Goal: Task Accomplishment & Management: Manage account settings

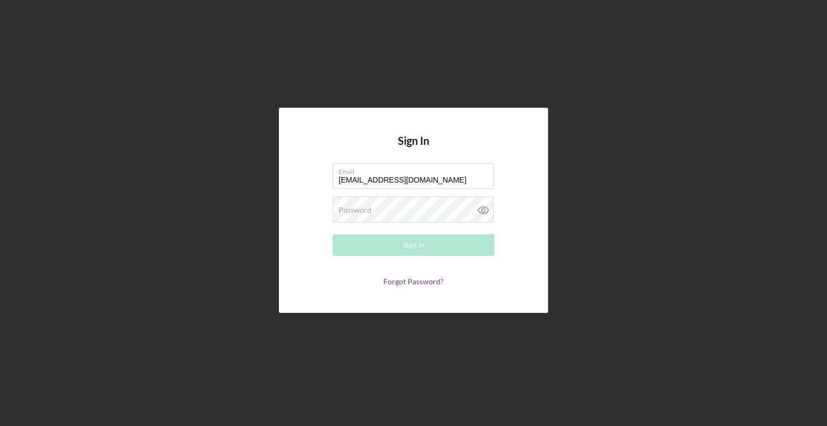
type input "[EMAIL_ADDRESS][DOMAIN_NAME]"
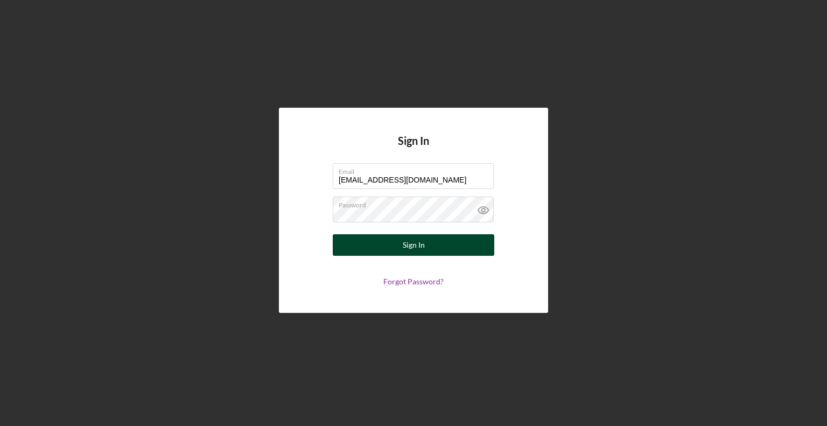
click at [347, 248] on button "Sign In" at bounding box center [413, 245] width 161 height 22
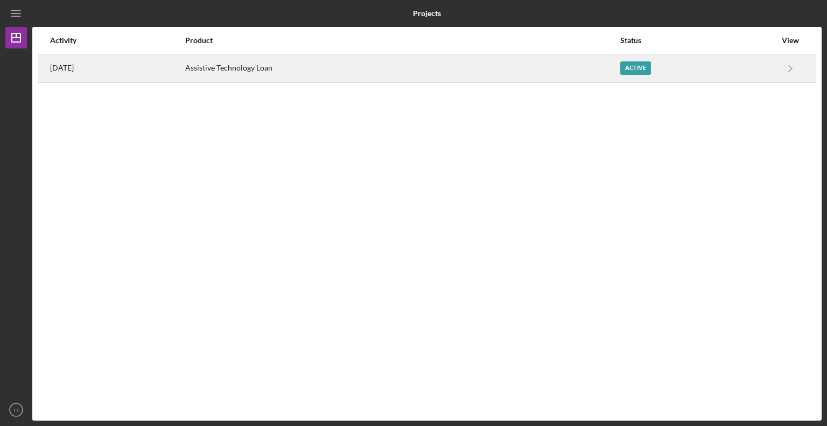
click at [635, 67] on div "Active" at bounding box center [635, 67] width 31 height 13
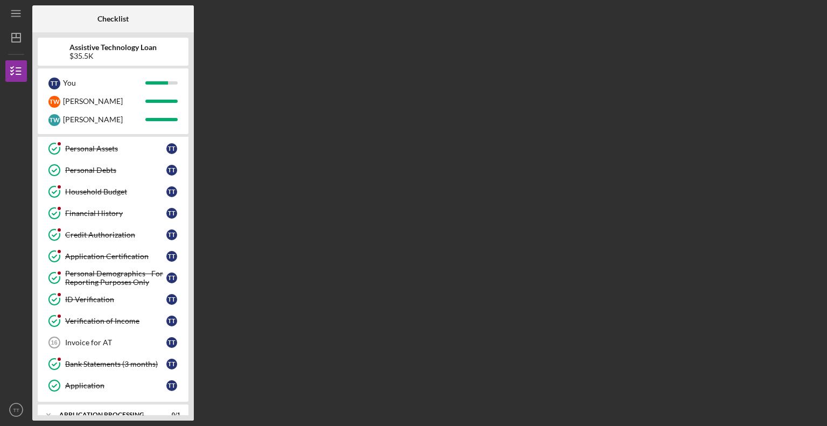
scroll to position [211, 0]
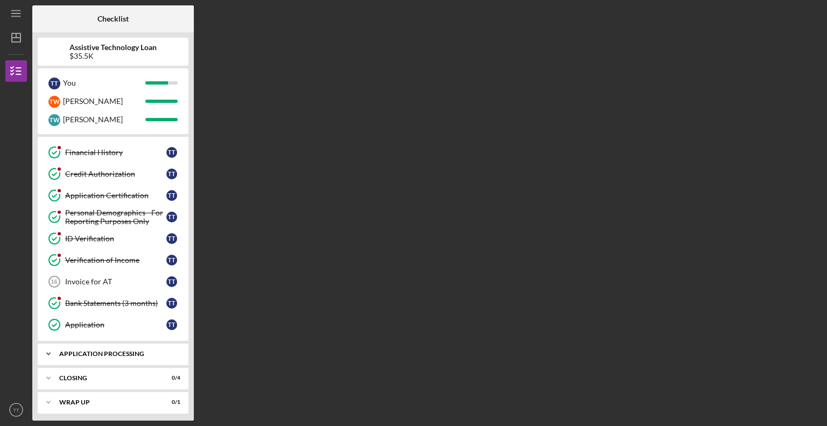
click at [47, 352] on icon "Icon/Expander" at bounding box center [49, 354] width 22 height 22
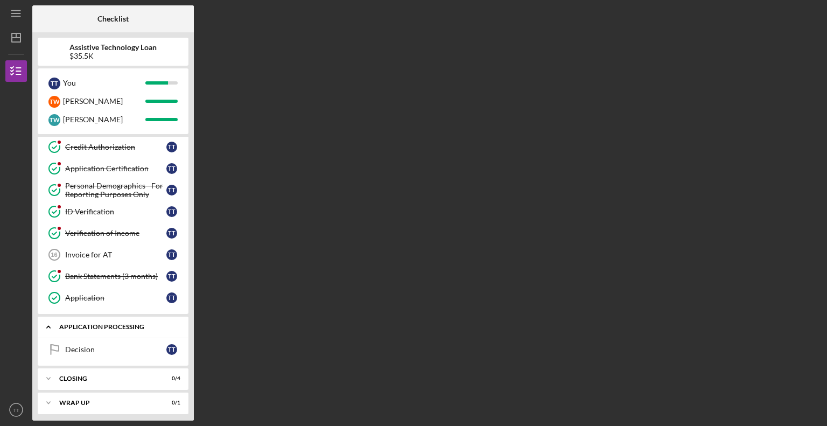
click at [46, 321] on icon "Icon/Expander" at bounding box center [49, 327] width 22 height 22
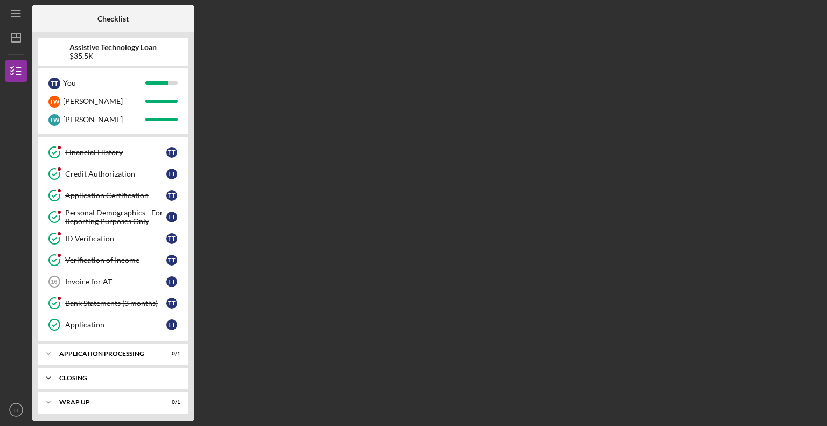
click at [47, 377] on polyline at bounding box center [48, 378] width 3 height 2
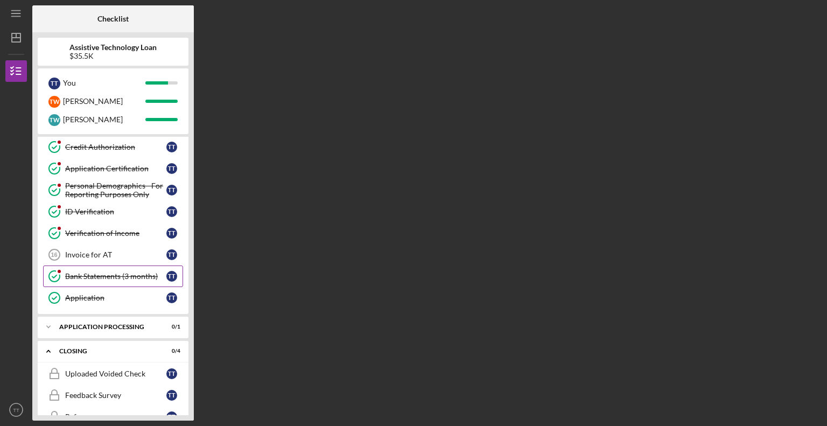
scroll to position [301, 0]
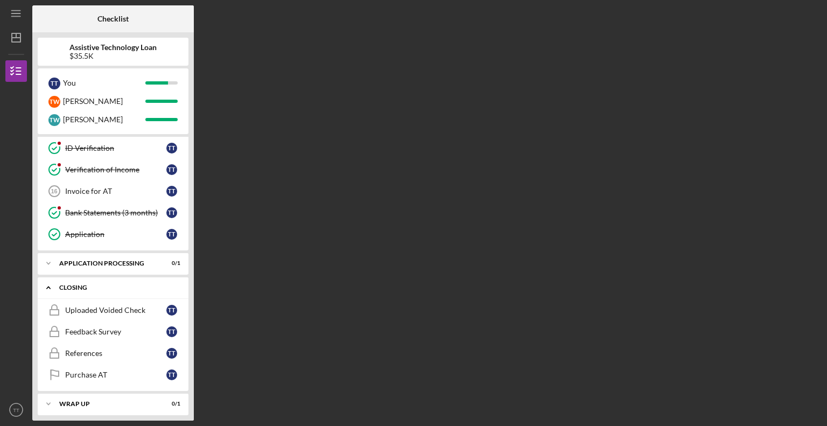
click at [50, 286] on icon "Icon/Expander" at bounding box center [49, 288] width 22 height 22
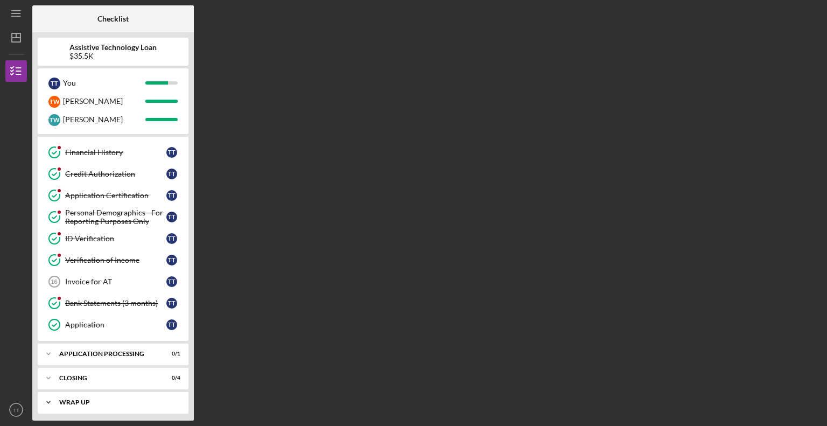
click at [49, 401] on polyline at bounding box center [48, 402] width 3 height 2
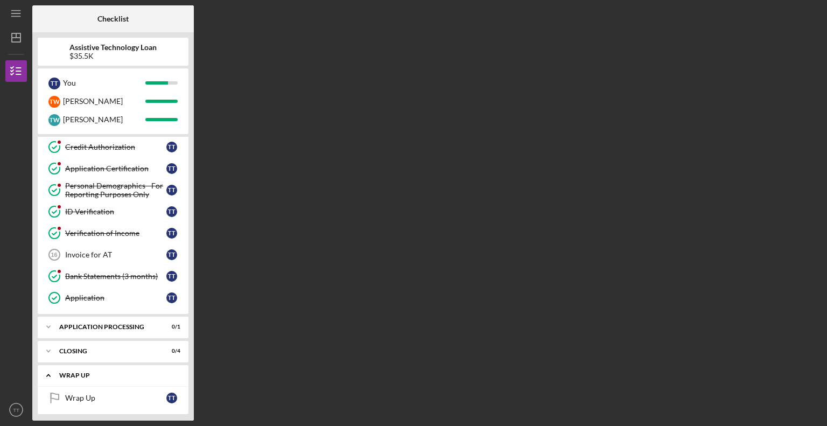
click at [45, 370] on icon "Icon/Expander" at bounding box center [49, 375] width 22 height 22
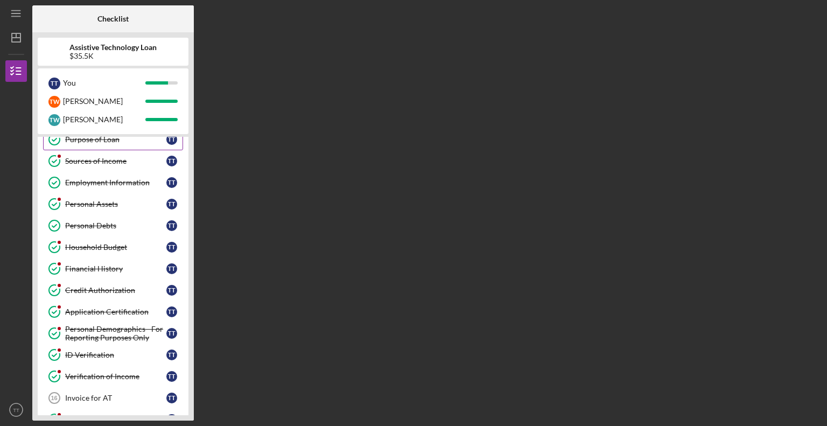
scroll to position [139, 0]
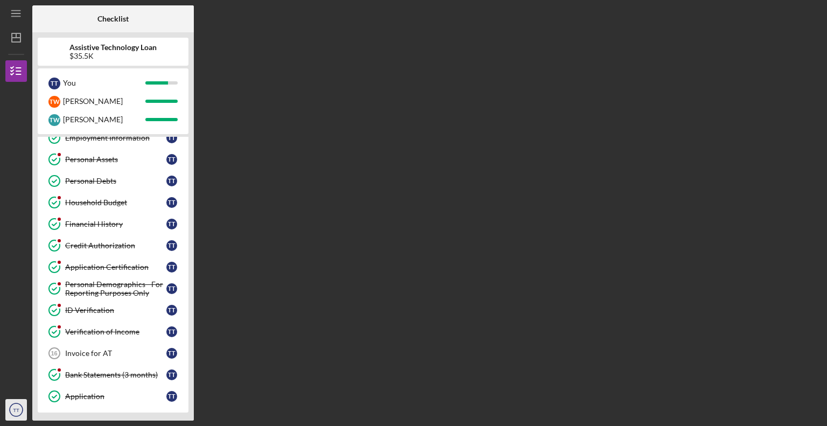
click at [19, 418] on icon "TT" at bounding box center [16, 409] width 22 height 27
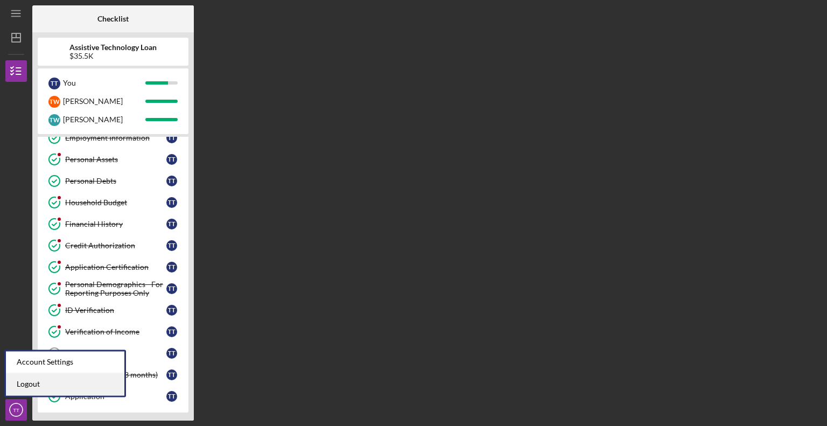
click at [53, 391] on link "Logout" at bounding box center [65, 384] width 118 height 22
